Goal: Find specific page/section: Find specific page/section

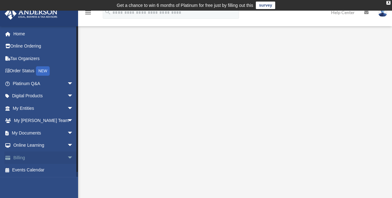
click at [67, 157] on span "arrow_drop_down" at bounding box center [73, 157] width 13 height 13
click at [67, 133] on span "arrow_drop_down" at bounding box center [73, 133] width 13 height 13
click at [27, 144] on link "Box" at bounding box center [46, 145] width 74 height 13
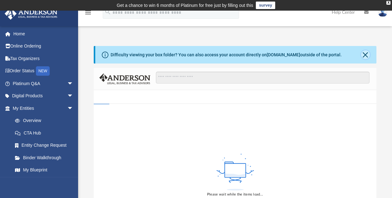
click at [366, 54] on button "Close" at bounding box center [365, 54] width 9 height 9
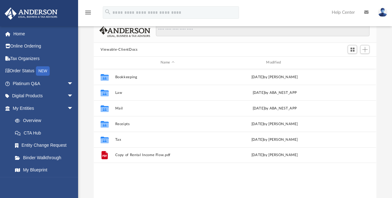
scroll to position [28, 0]
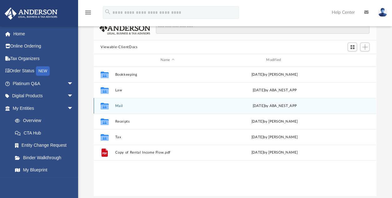
click at [123, 104] on button "Mail" at bounding box center [167, 106] width 105 height 4
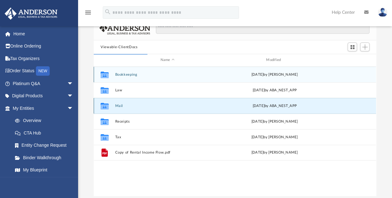
scroll to position [5, 5]
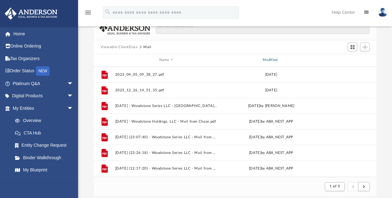
click at [274, 58] on div "Modified" at bounding box center [271, 60] width 103 height 6
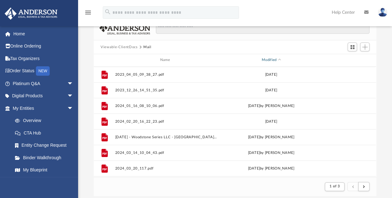
click at [274, 58] on div "Modified" at bounding box center [271, 60] width 103 height 6
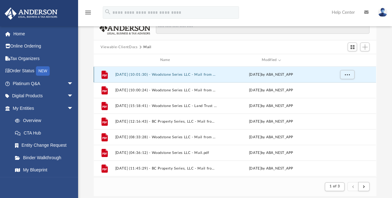
click at [166, 74] on button "2025.08.12 (10:01:30) - Woodstone Series LLC - Mail from A.R.M. Solutions, LLC.…" at bounding box center [166, 75] width 102 height 4
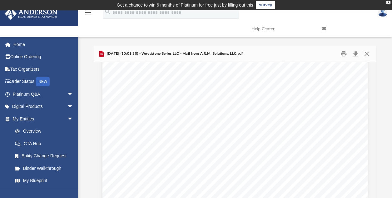
scroll to position [0, 0]
click at [369, 142] on button "Preview" at bounding box center [370, 143] width 14 height 18
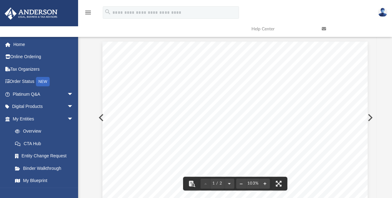
click at [369, 118] on button "Preview" at bounding box center [370, 118] width 14 height 18
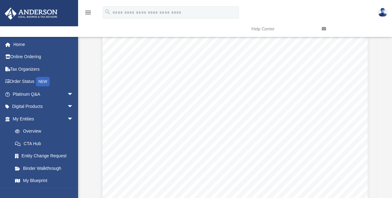
scroll to position [0, 0]
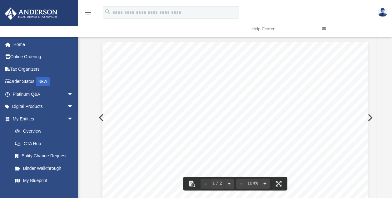
click at [369, 118] on button "Preview" at bounding box center [370, 118] width 14 height 18
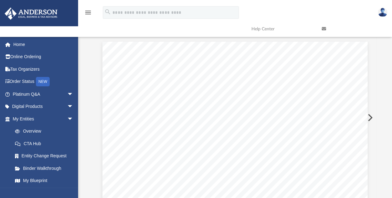
click at [369, 118] on button "Preview" at bounding box center [370, 118] width 14 height 18
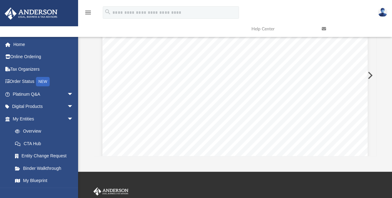
scroll to position [56, 0]
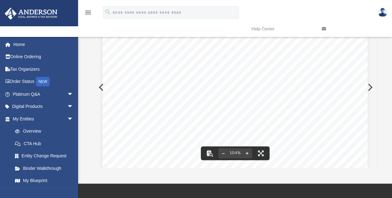
click at [370, 89] on button "Preview" at bounding box center [370, 87] width 14 height 18
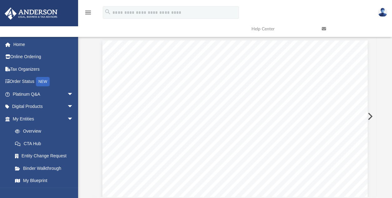
scroll to position [38, 0]
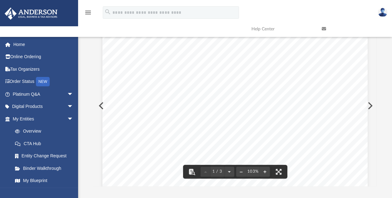
click at [371, 105] on button "Preview" at bounding box center [370, 106] width 14 height 18
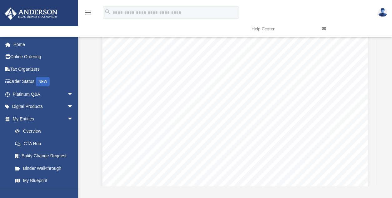
scroll to position [2, 0]
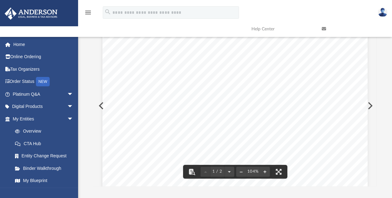
click at [368, 105] on button "Preview" at bounding box center [370, 106] width 14 height 18
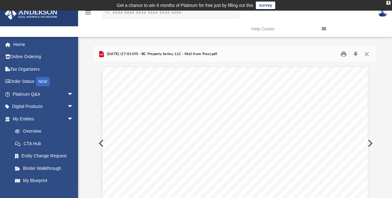
scroll to position [38, 0]
click at [370, 142] on button "Preview" at bounding box center [370, 143] width 14 height 18
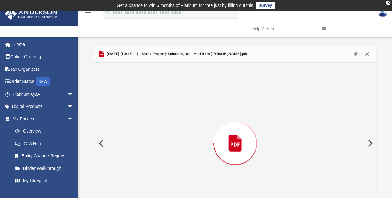
scroll to position [26, 0]
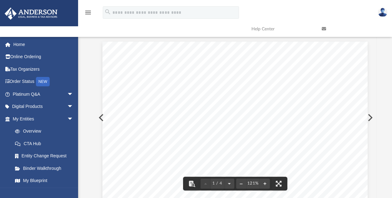
click at [370, 117] on button "Preview" at bounding box center [370, 118] width 14 height 18
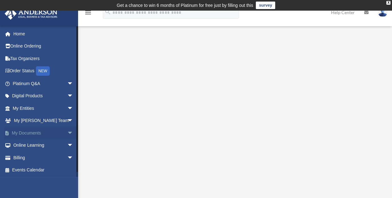
click at [67, 134] on span "arrow_drop_down" at bounding box center [73, 133] width 13 height 13
click at [32, 146] on link "Box" at bounding box center [46, 145] width 74 height 13
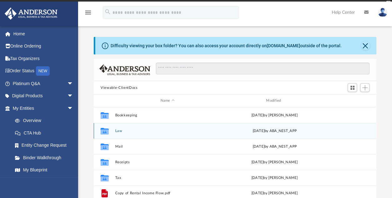
scroll to position [5, 5]
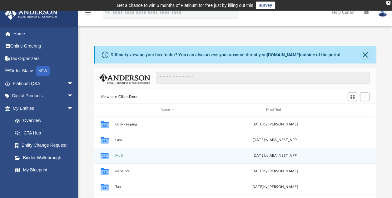
click at [119, 154] on button "Mail" at bounding box center [167, 155] width 105 height 4
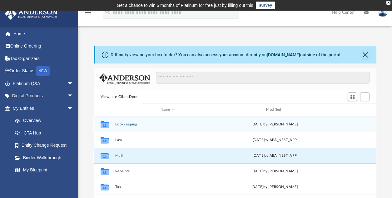
scroll to position [5, 5]
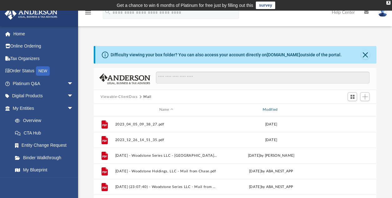
click at [272, 111] on div "Modified" at bounding box center [271, 110] width 103 height 6
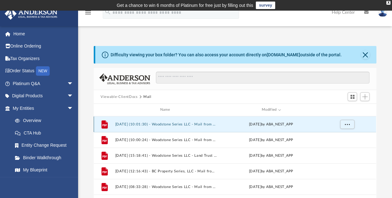
click at [199, 123] on button "2025.08.12 (10:01:30) - Woodstone Series LLC - Mail from A.R.M. Solutions, LLC.…" at bounding box center [166, 124] width 102 height 4
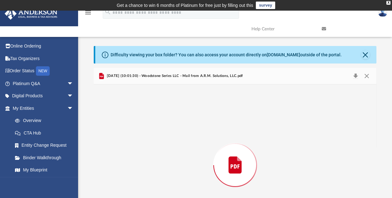
scroll to position [48, 0]
